Goal: Information Seeking & Learning: Learn about a topic

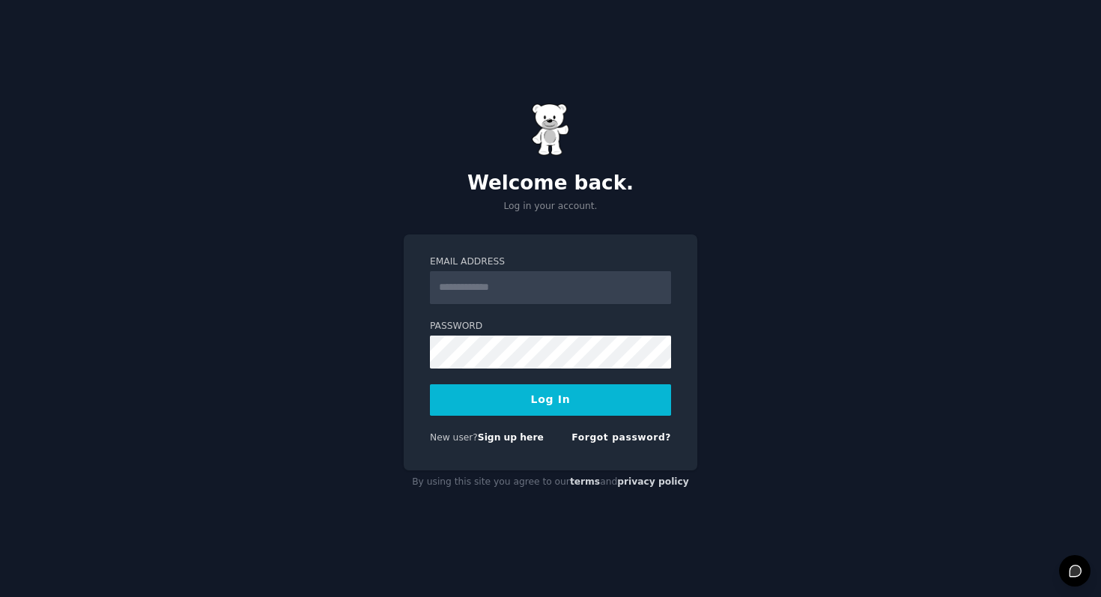
click at [482, 289] on input "Email Address" at bounding box center [550, 287] width 241 height 33
type input "**********"
click at [545, 405] on button "Log In" at bounding box center [550, 399] width 241 height 31
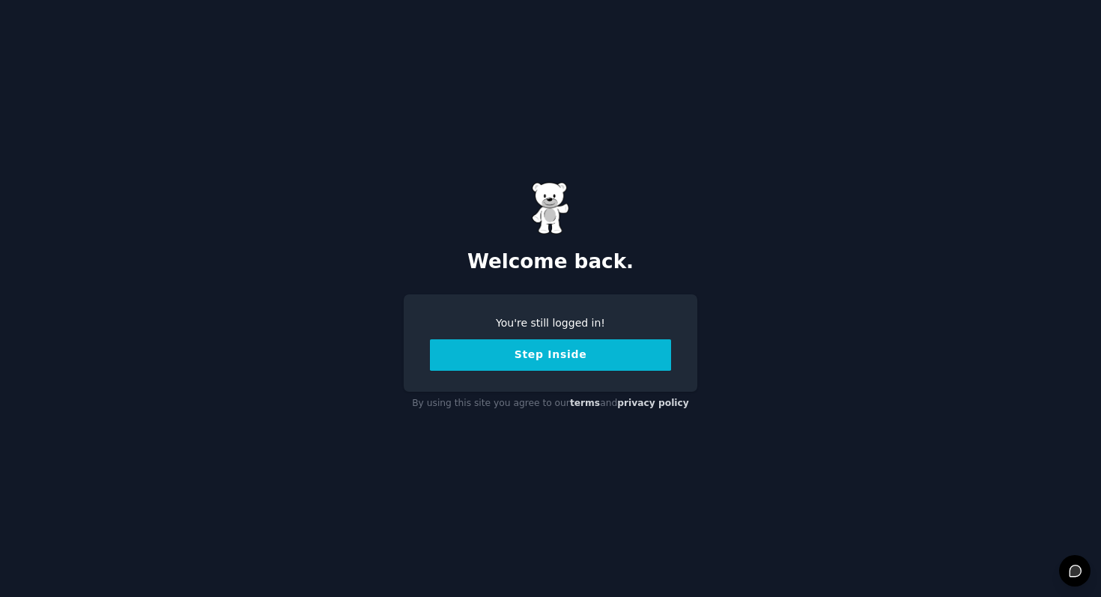
click at [523, 358] on button "Step Inside" at bounding box center [550, 354] width 241 height 31
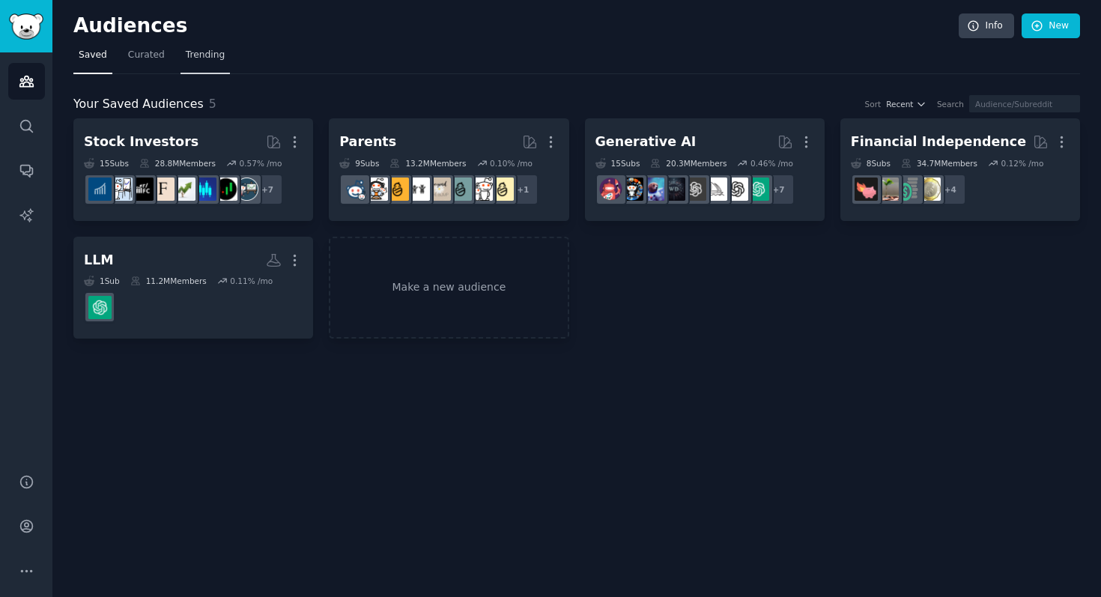
click at [198, 47] on link "Trending" at bounding box center [204, 58] width 49 height 31
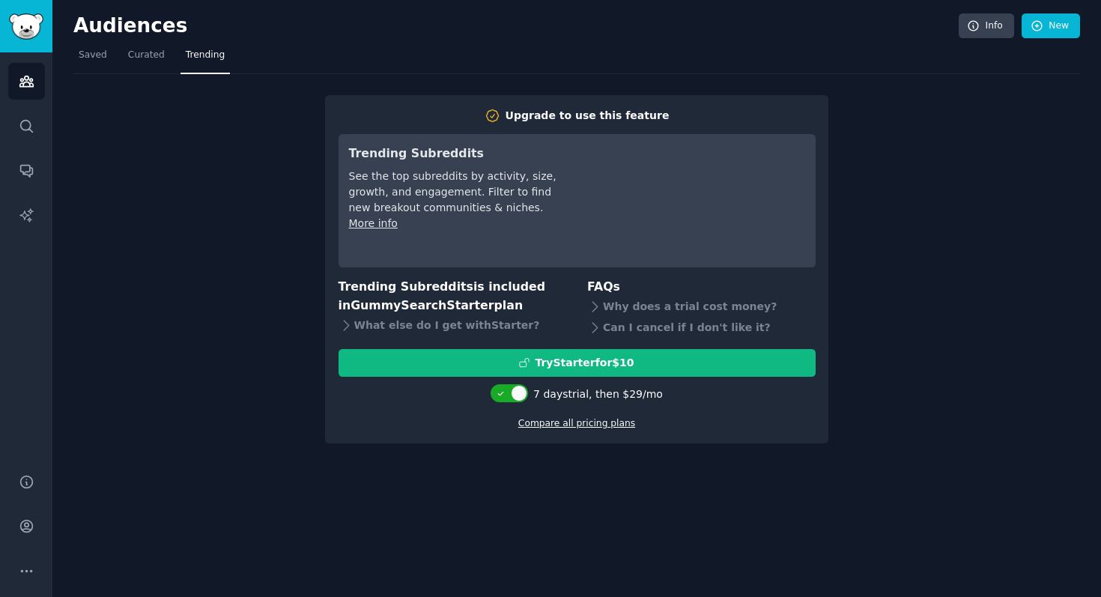
click at [552, 423] on link "Compare all pricing plans" at bounding box center [576, 423] width 117 height 10
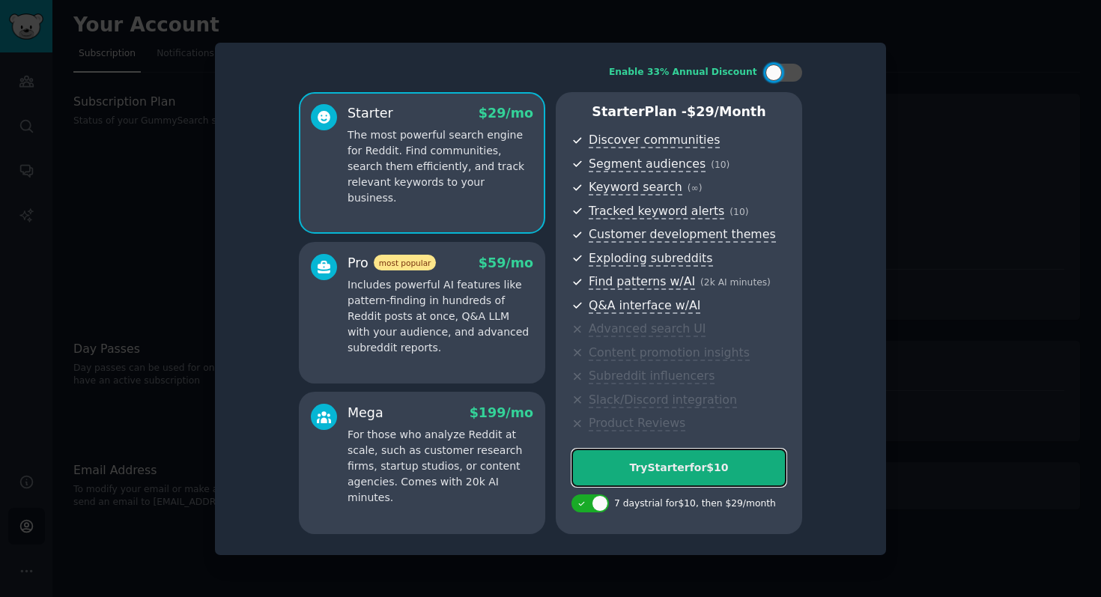
click at [660, 462] on div "Try Starter for $10" at bounding box center [678, 468] width 213 height 16
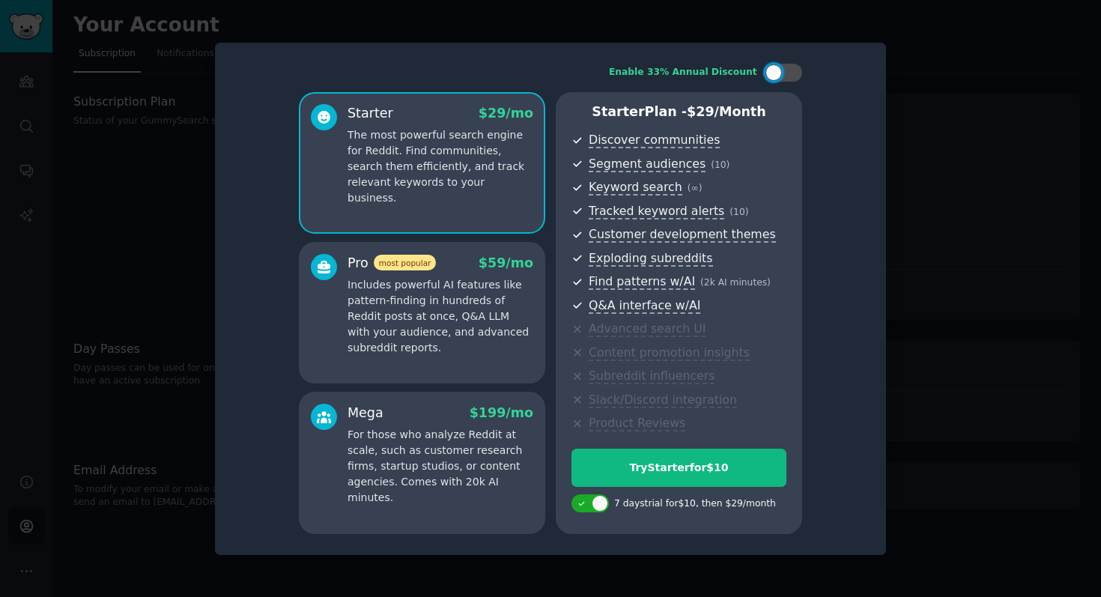
click at [886, 99] on div at bounding box center [550, 298] width 1101 height 597
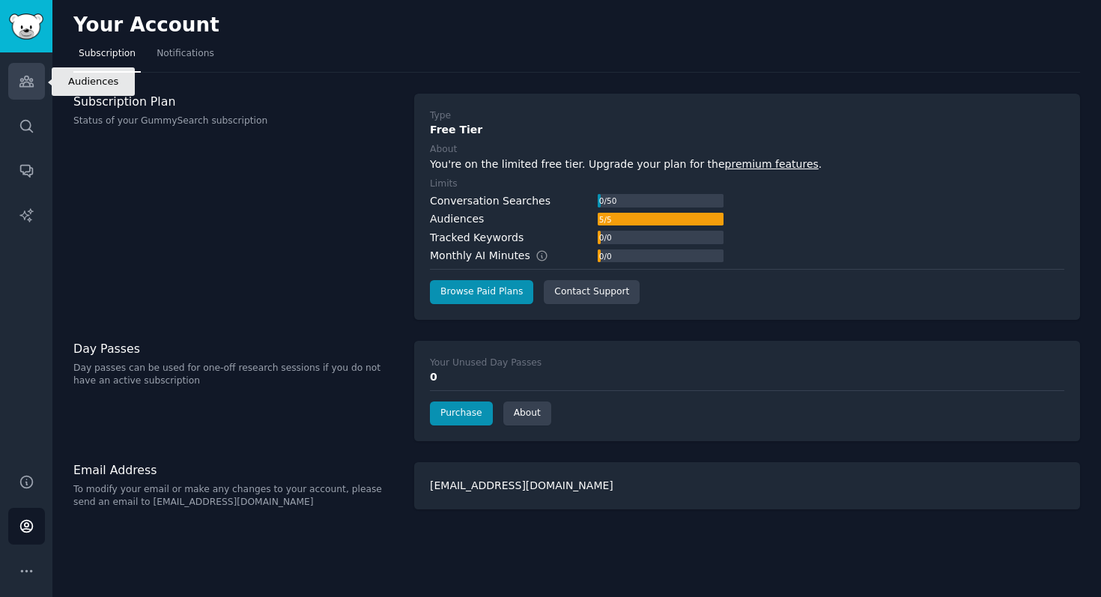
click at [25, 86] on icon "Sidebar" at bounding box center [25, 81] width 13 height 10
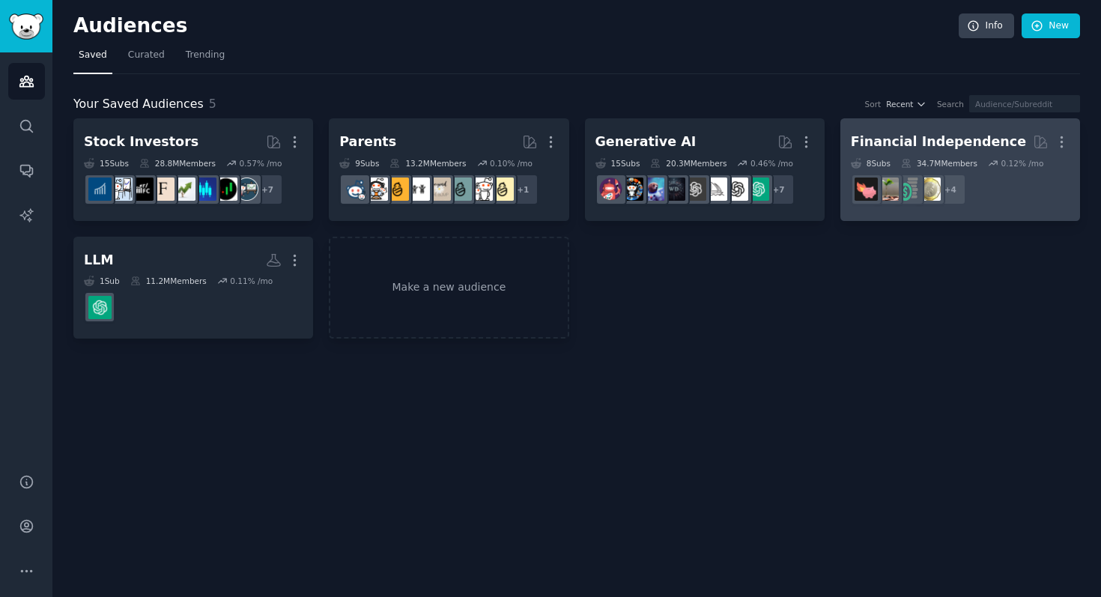
click at [931, 139] on div "Financial Independence" at bounding box center [938, 142] width 175 height 19
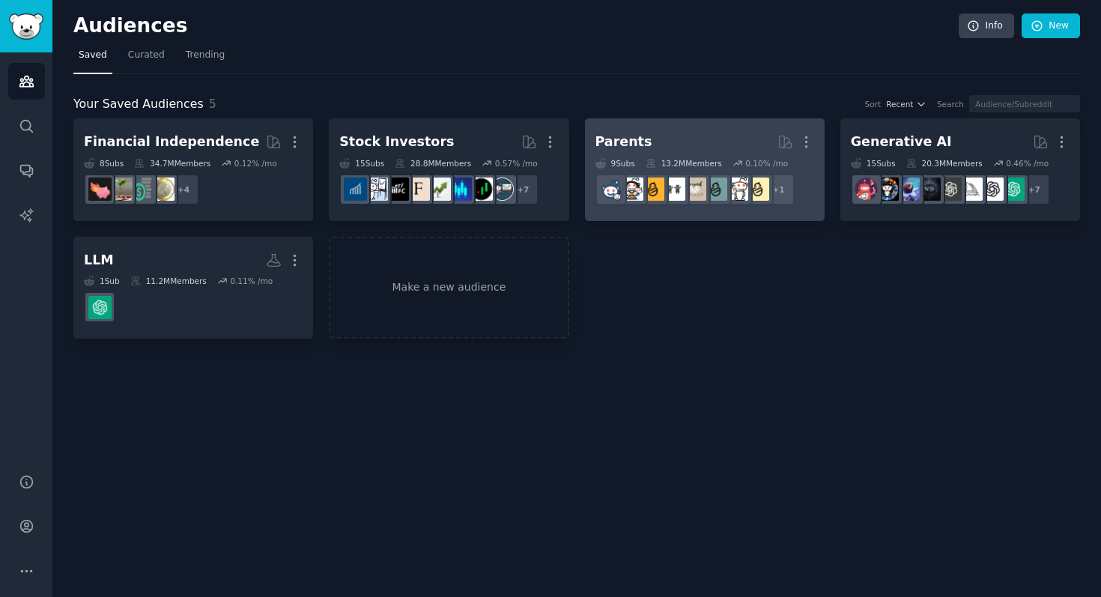
click at [660, 146] on h2 "Parents More" at bounding box center [704, 142] width 219 height 26
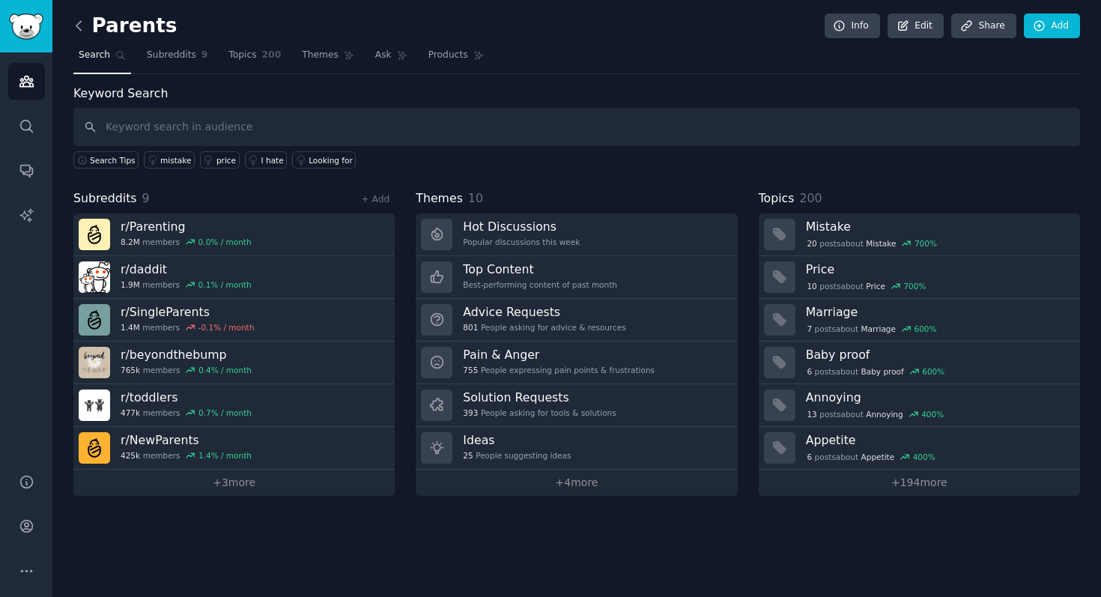
click at [76, 23] on icon at bounding box center [78, 25] width 4 height 9
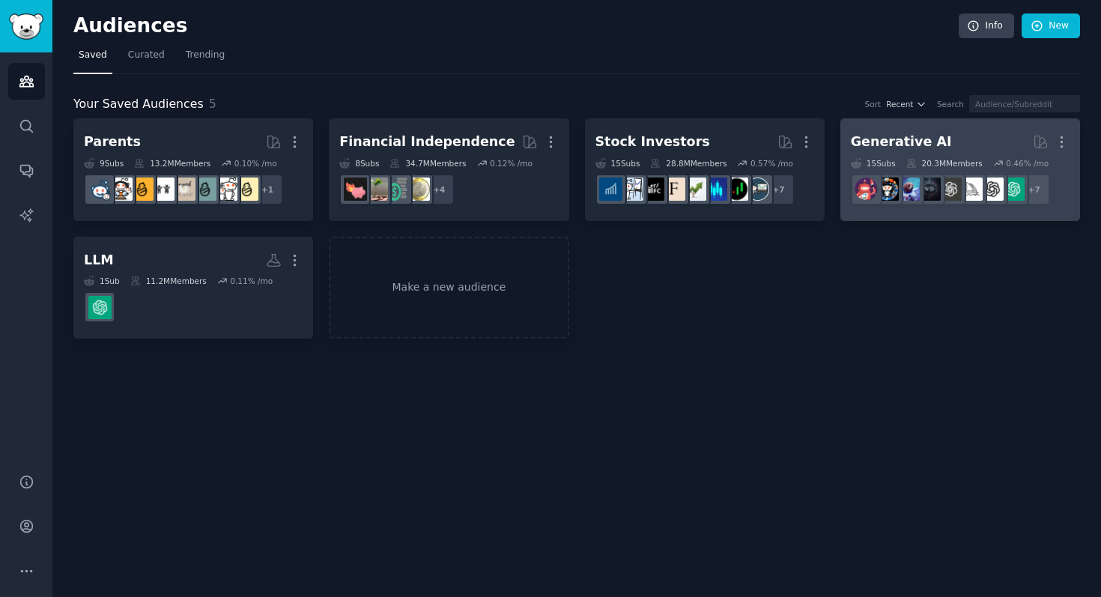
click at [890, 148] on div "Generative AI" at bounding box center [901, 142] width 101 height 19
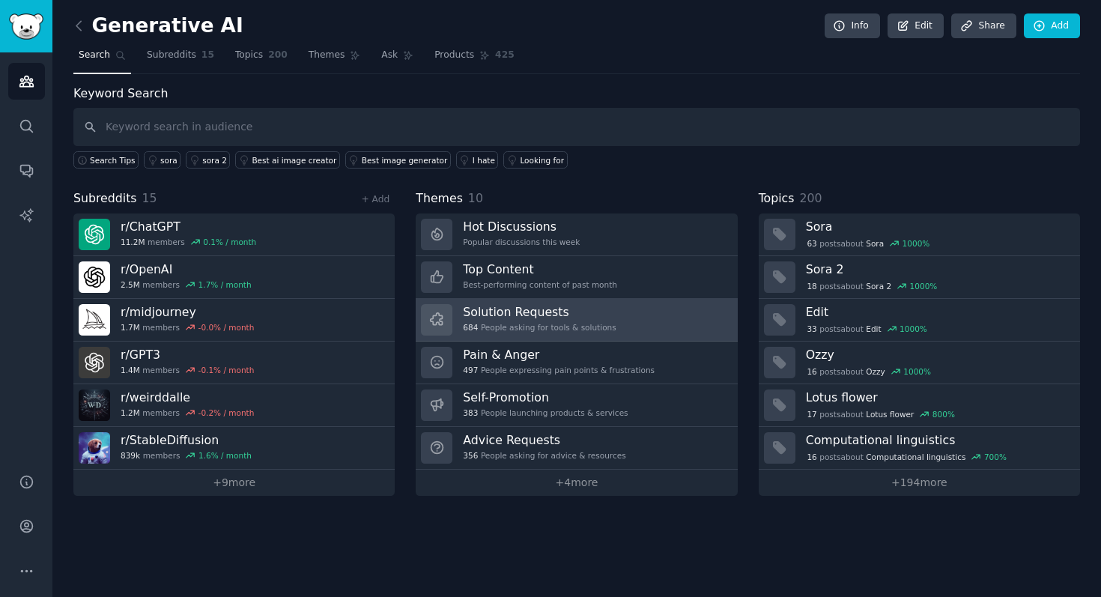
click at [560, 316] on h3 "Solution Requests" at bounding box center [539, 312] width 153 height 16
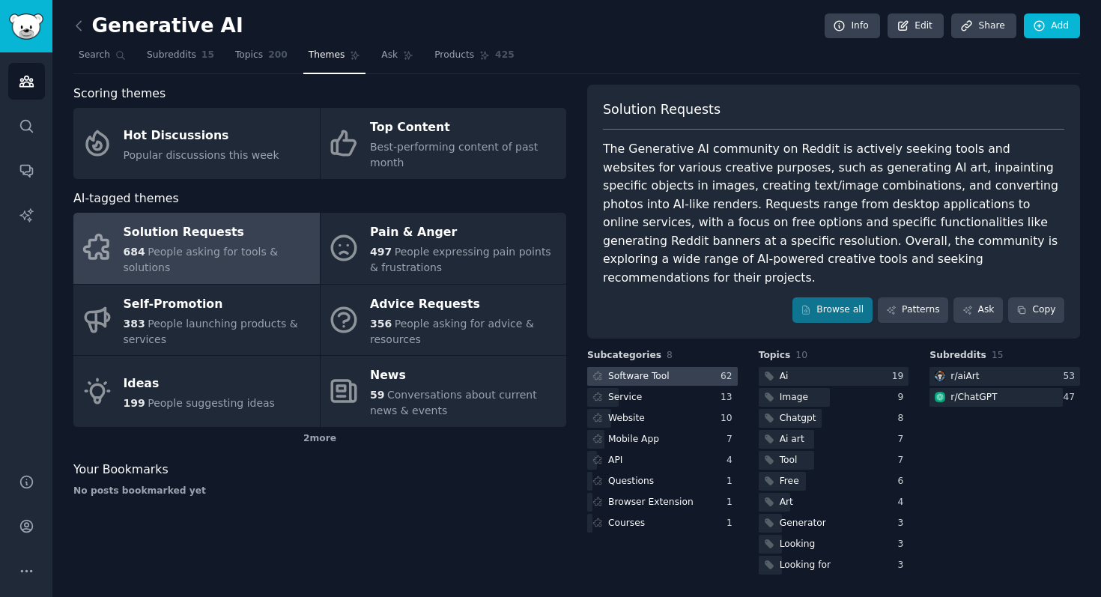
click at [704, 367] on div at bounding box center [662, 376] width 151 height 19
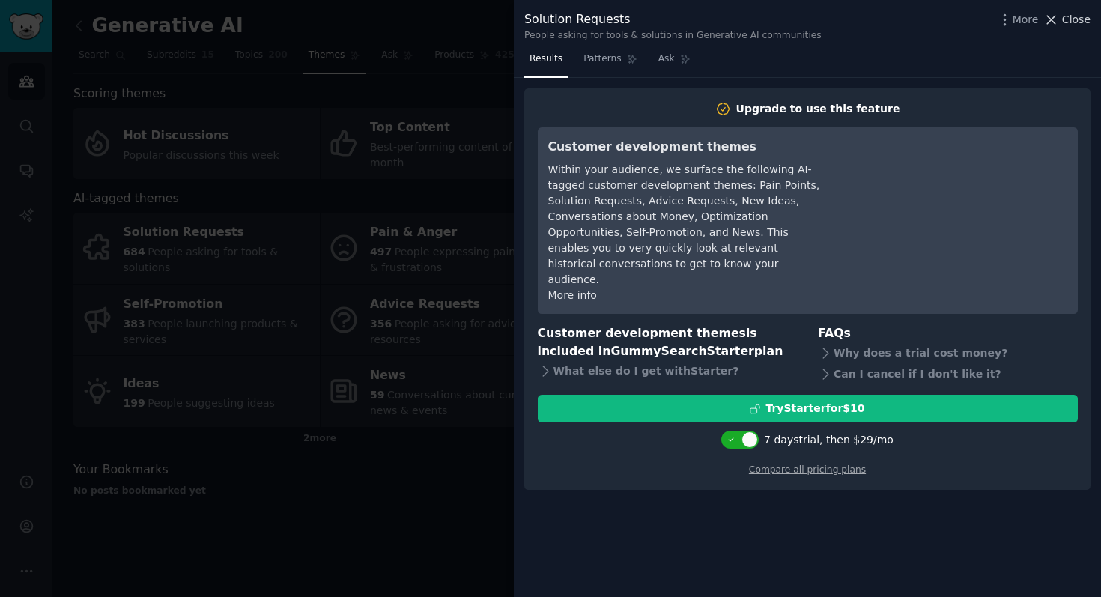
click at [1072, 13] on span "Close" at bounding box center [1076, 20] width 28 height 16
